Goal: Information Seeking & Learning: Learn about a topic

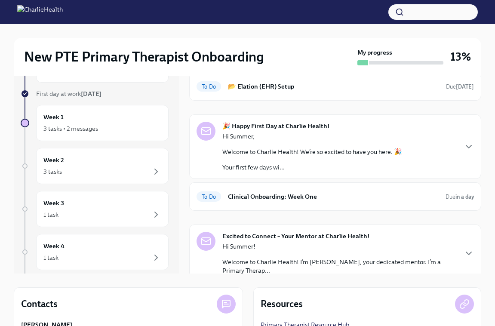
scroll to position [39, 0]
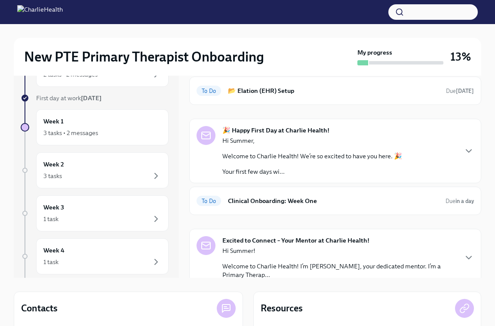
click at [280, 154] on p "Welcome to Charlie Health! We’re so excited to have you here. 🎉" at bounding box center [312, 156] width 180 height 9
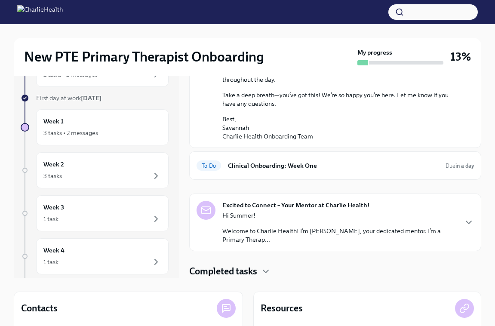
scroll to position [635, 0]
click at [281, 162] on h6 "Clinical Onboarding: Week One" at bounding box center [333, 165] width 211 height 9
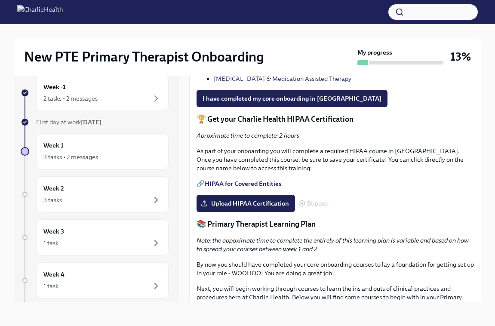
scroll to position [647, 0]
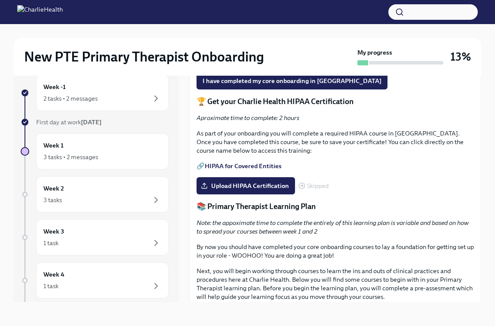
click at [281, 65] on link "[MEDICAL_DATA] & Medication Assisted Therapy" at bounding box center [282, 61] width 137 height 8
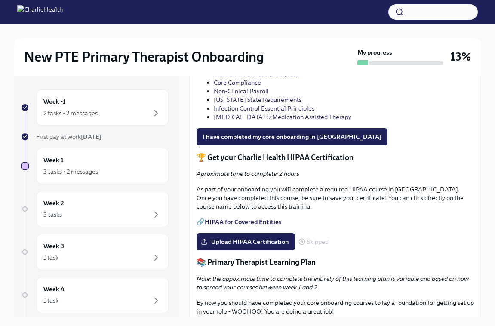
scroll to position [587, 0]
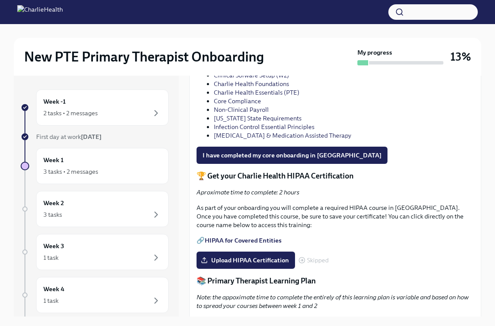
click at [242, 131] on link "Infection Control Essential Principles" at bounding box center [264, 127] width 101 height 8
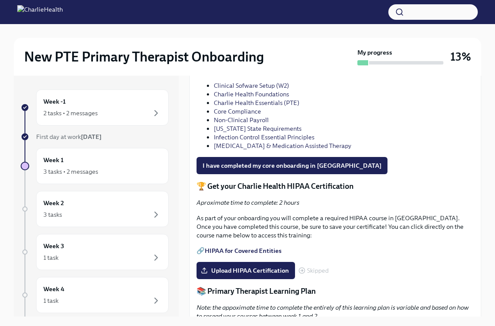
scroll to position [580, 0]
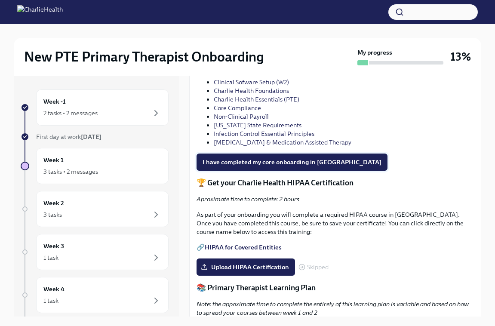
click at [231, 166] on span "I have completed my core onboarding in [GEOGRAPHIC_DATA]" at bounding box center [291, 162] width 179 height 9
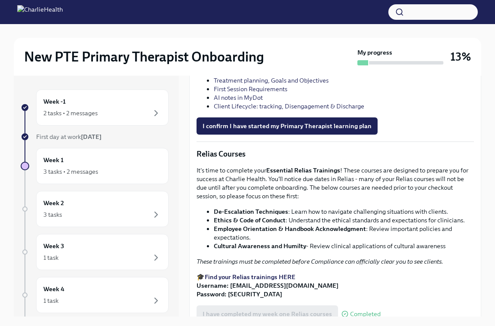
scroll to position [986, 0]
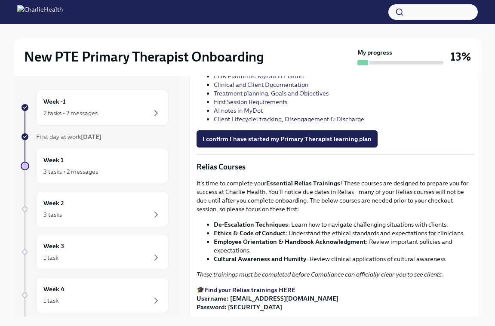
click at [275, 39] on link "Pre Assessment for Primary Therapists (IC/PTE)" at bounding box center [295, 35] width 138 height 8
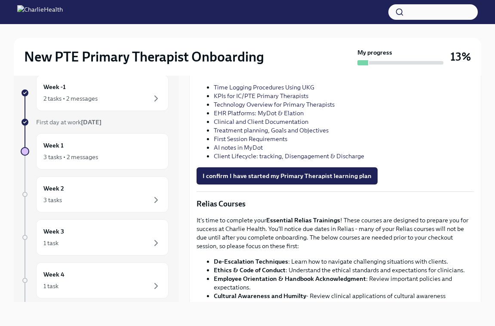
scroll to position [932, 0]
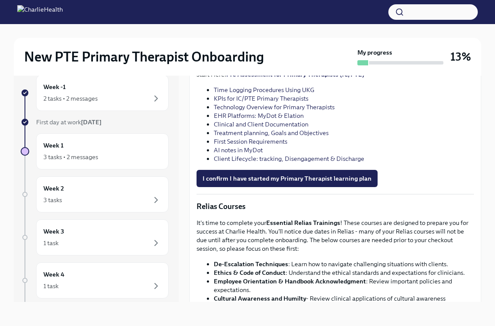
click at [304, 94] on link "Time Logging Procedures Using UKG" at bounding box center [264, 90] width 101 height 8
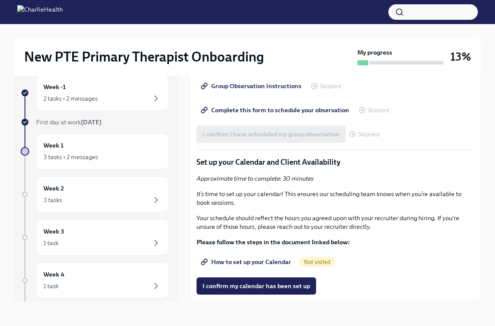
scroll to position [1713, 0]
